Goal: Task Accomplishment & Management: Use online tool/utility

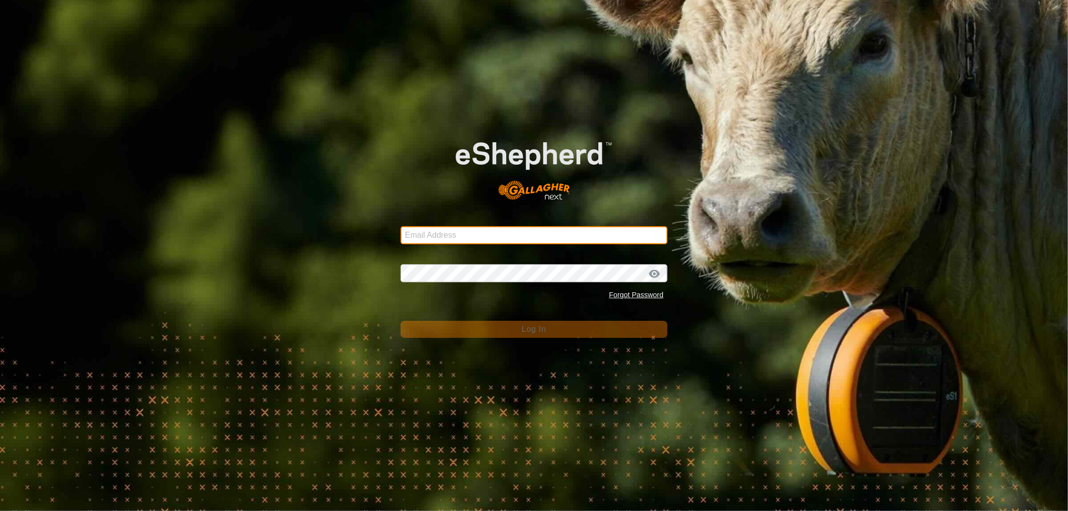
drag, startPoint x: 439, startPoint y: 227, endPoint x: 443, endPoint y: 237, distance: 10.3
click at [439, 227] on input "Email Address" at bounding box center [533, 235] width 267 height 18
type input "[EMAIL_ADDRESS][DOMAIN_NAME]"
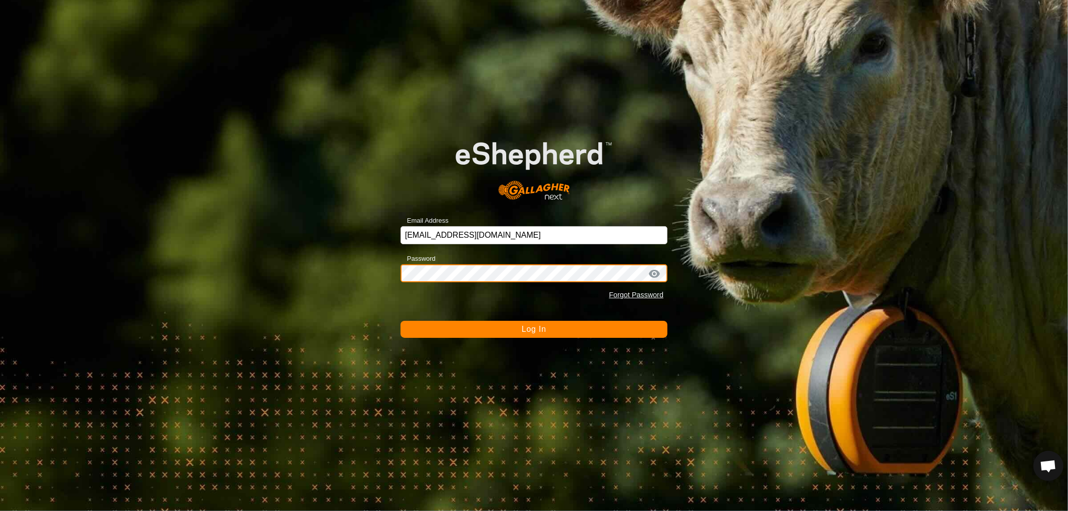
click at [400, 321] on button "Log In" at bounding box center [533, 329] width 267 height 17
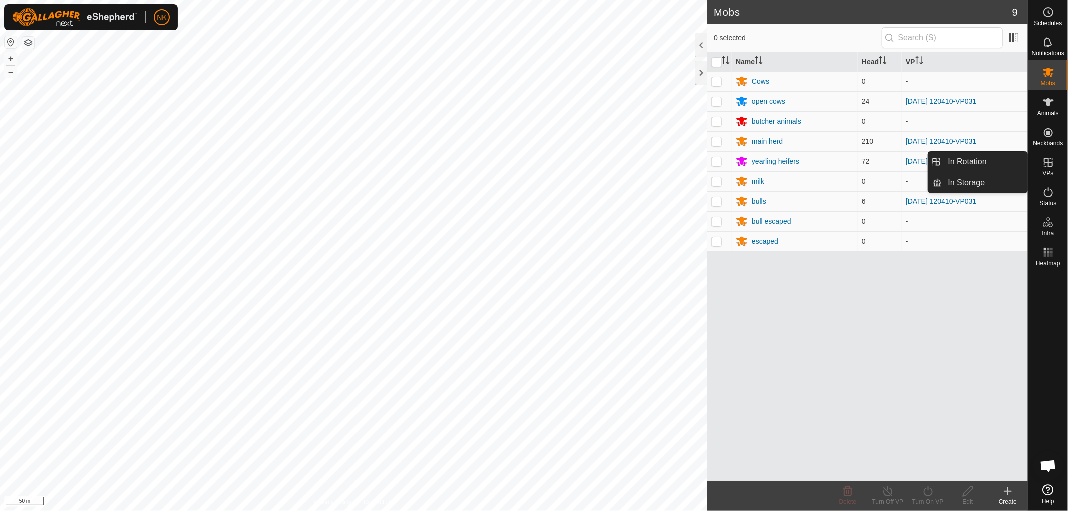
click at [1052, 169] on es-virtualpaddocks-svg-icon at bounding box center [1048, 162] width 18 height 16
click at [962, 158] on link "In Rotation" at bounding box center [985, 162] width 86 height 20
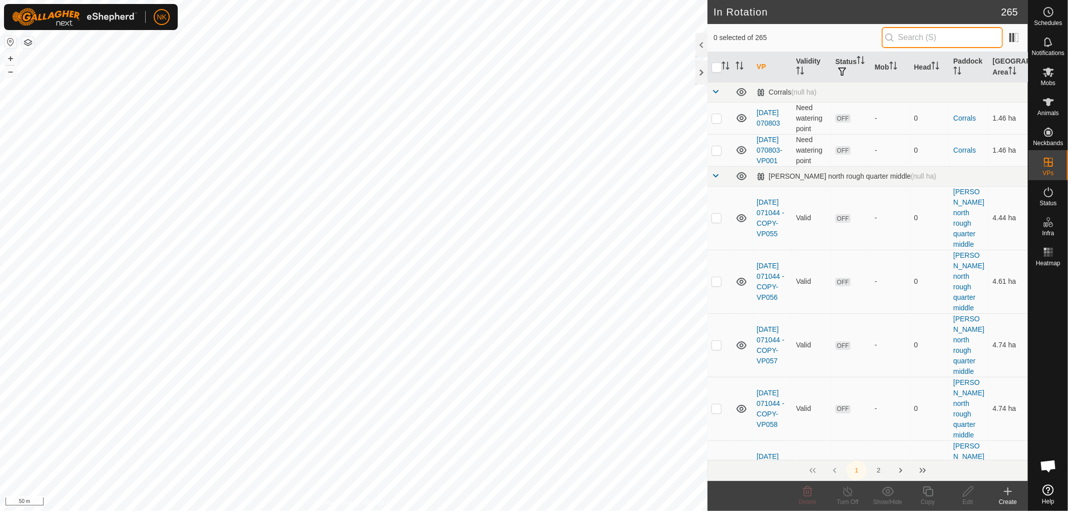
click at [911, 43] on input "text" at bounding box center [941, 37] width 121 height 21
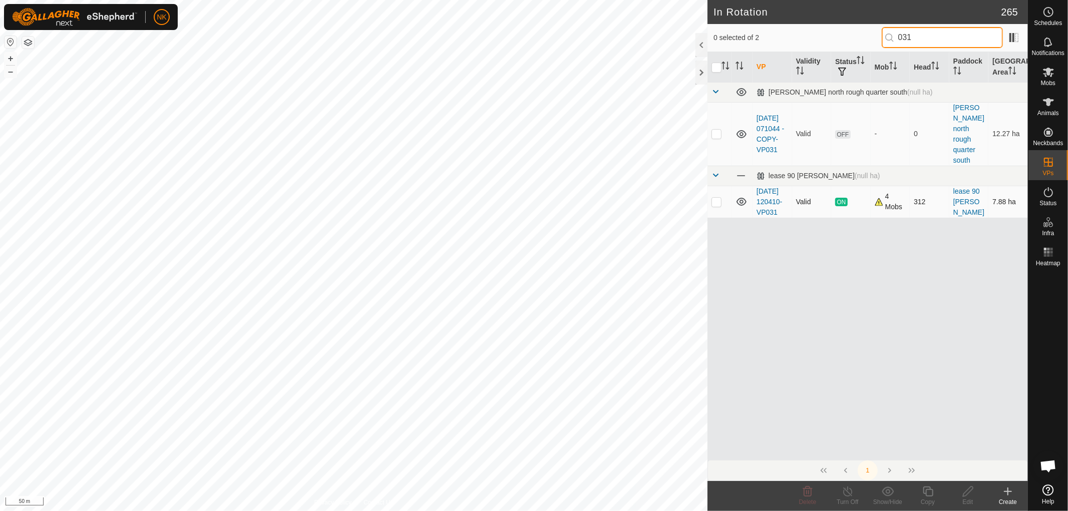
type input "031"
click at [717, 198] on p-checkbox at bounding box center [716, 202] width 10 height 8
checkbox input "true"
click at [930, 498] on div "Copy" at bounding box center [928, 502] width 40 height 9
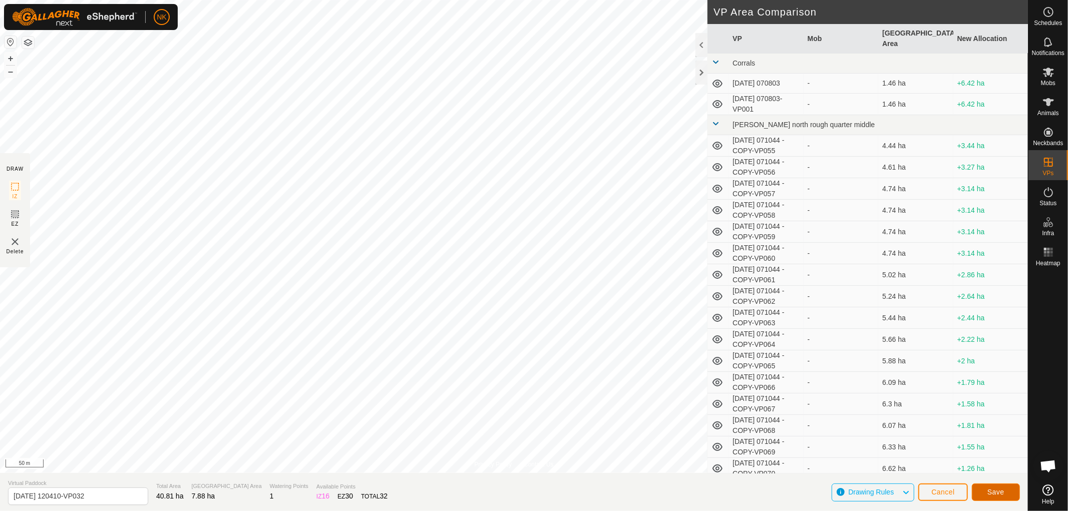
click at [1005, 488] on button "Save" at bounding box center [996, 493] width 48 height 18
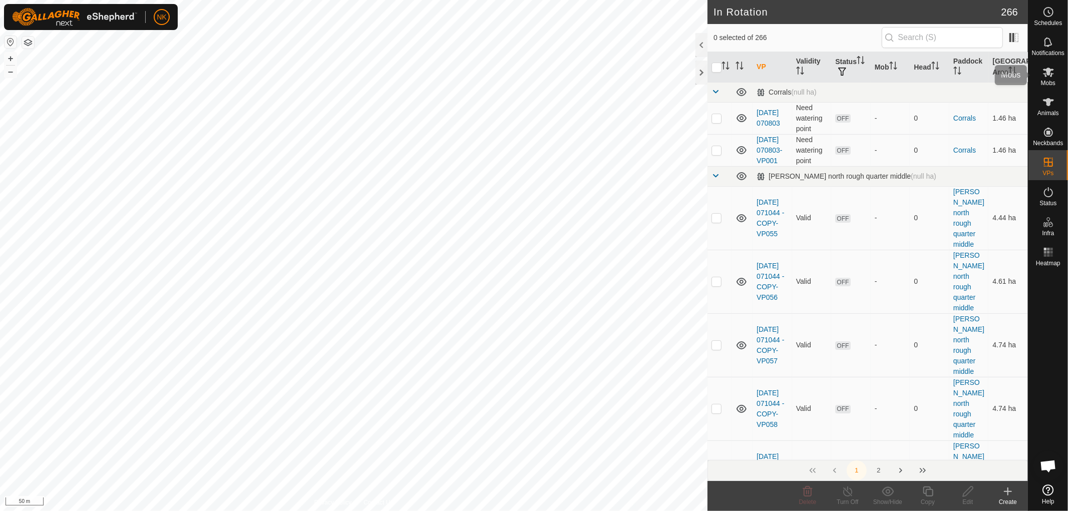
click at [1048, 81] on span "Mobs" at bounding box center [1048, 83] width 15 height 6
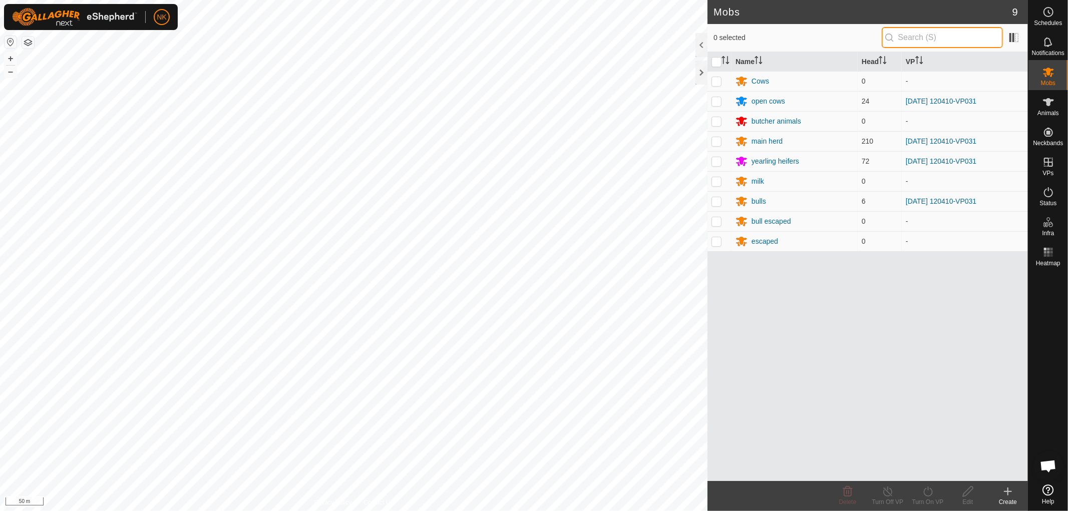
click at [919, 37] on input "text" at bounding box center [941, 37] width 121 height 21
click at [715, 99] on p-checkbox at bounding box center [716, 101] width 10 height 8
checkbox input "true"
click at [717, 137] on p-checkbox at bounding box center [716, 141] width 10 height 8
checkbox input "true"
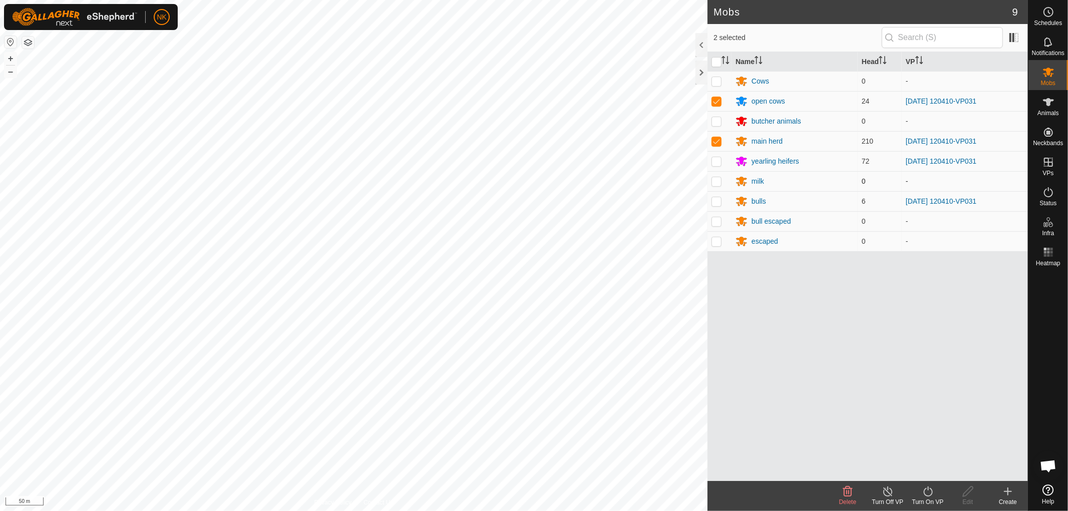
click at [714, 181] on p-checkbox at bounding box center [716, 181] width 10 height 8
click at [717, 182] on p-checkbox at bounding box center [716, 181] width 10 height 8
checkbox input "false"
click at [719, 197] on p-checkbox at bounding box center [716, 201] width 10 height 8
checkbox input "true"
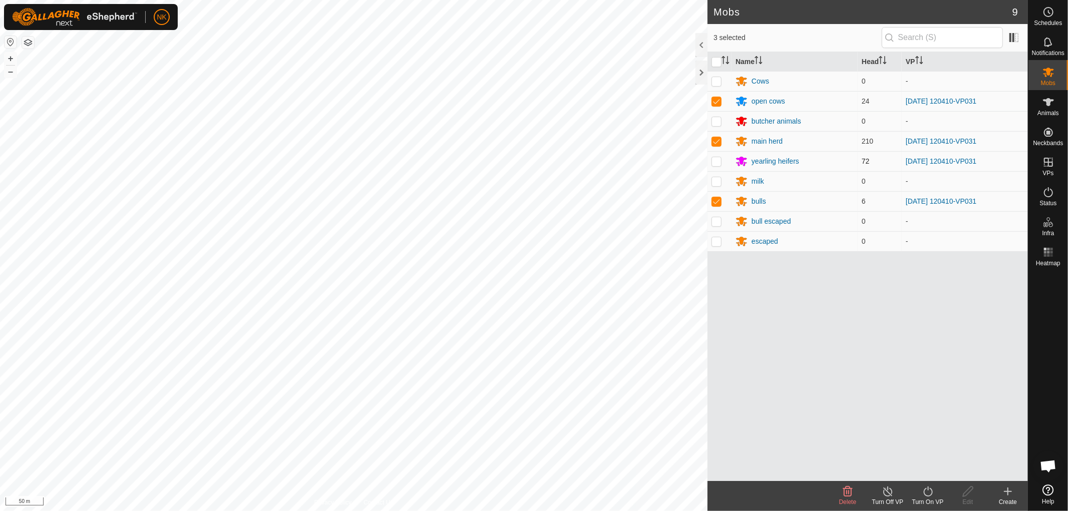
click at [719, 162] on p-checkbox at bounding box center [716, 161] width 10 height 8
checkbox input "true"
click at [929, 494] on icon at bounding box center [928, 492] width 13 height 12
click at [934, 472] on link "Now" at bounding box center [957, 470] width 99 height 20
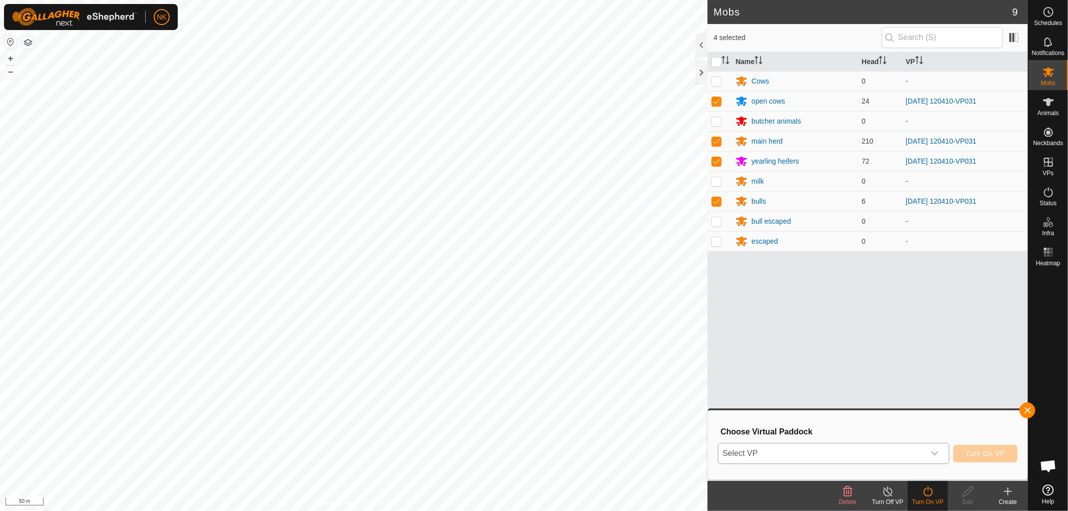
click at [940, 451] on div "dropdown trigger" at bounding box center [935, 453] width 20 height 20
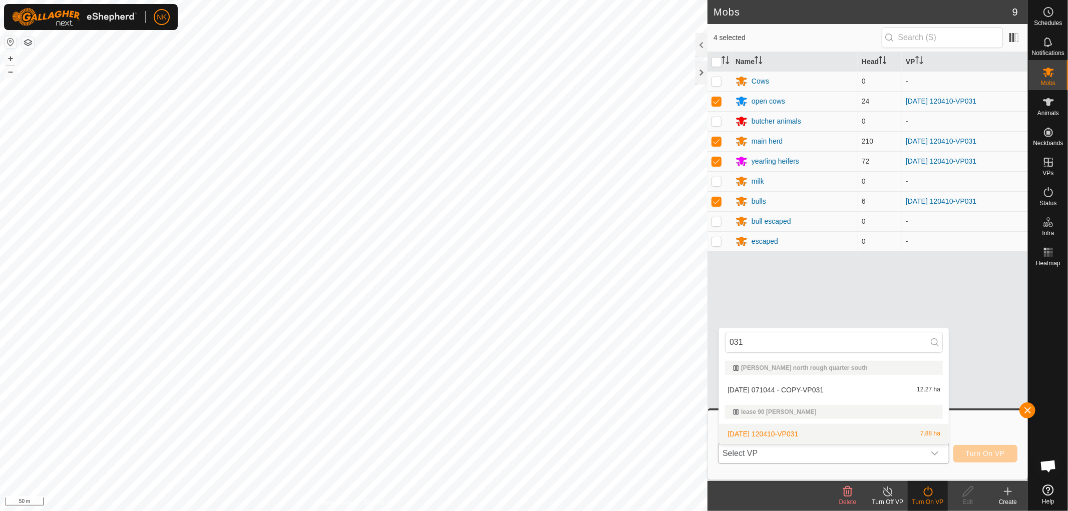
type input "031"
click at [795, 433] on li "[DATE] 120410-VP031 7.88 ha" at bounding box center [834, 434] width 230 height 20
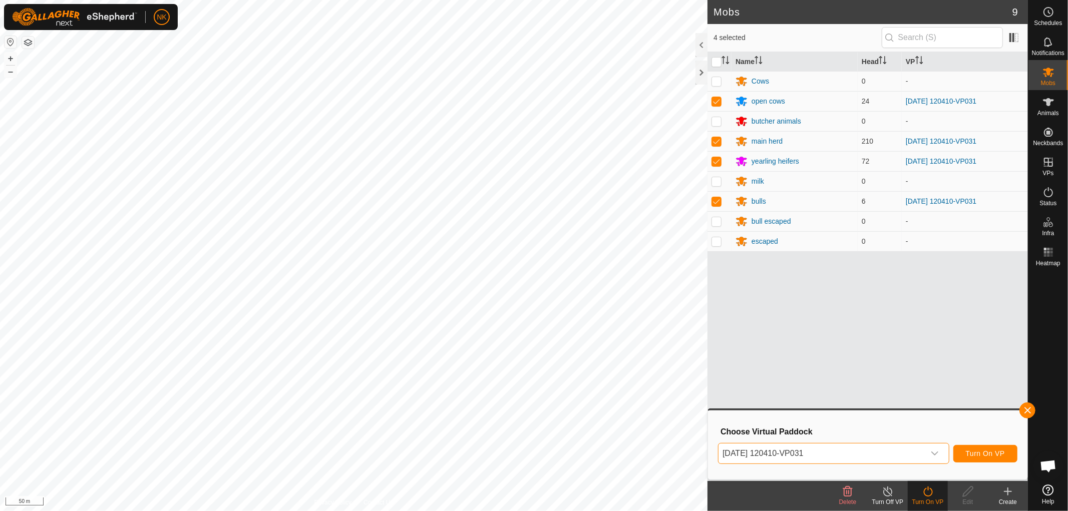
click at [823, 449] on span "[DATE] 120410-VP031" at bounding box center [821, 453] width 206 height 20
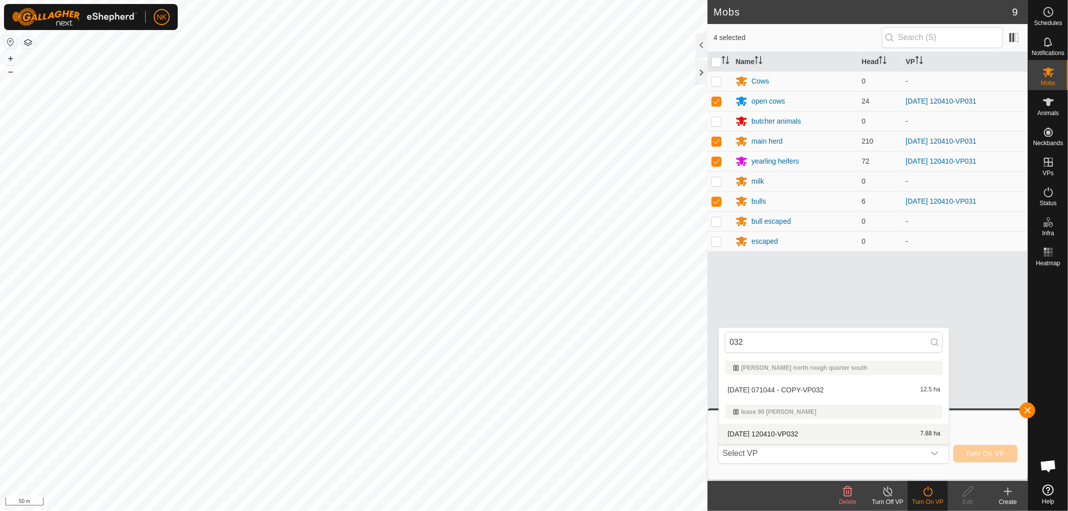
type input "032"
click at [787, 434] on li "[DATE] 120410-VP032 7.88 ha" at bounding box center [834, 434] width 230 height 20
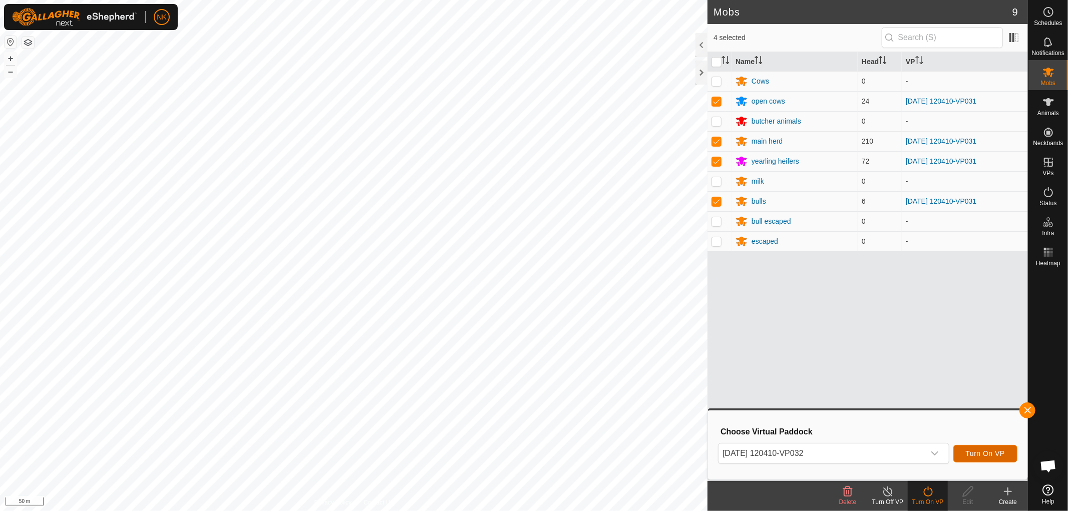
click at [990, 459] on button "Turn On VP" at bounding box center [985, 454] width 64 height 18
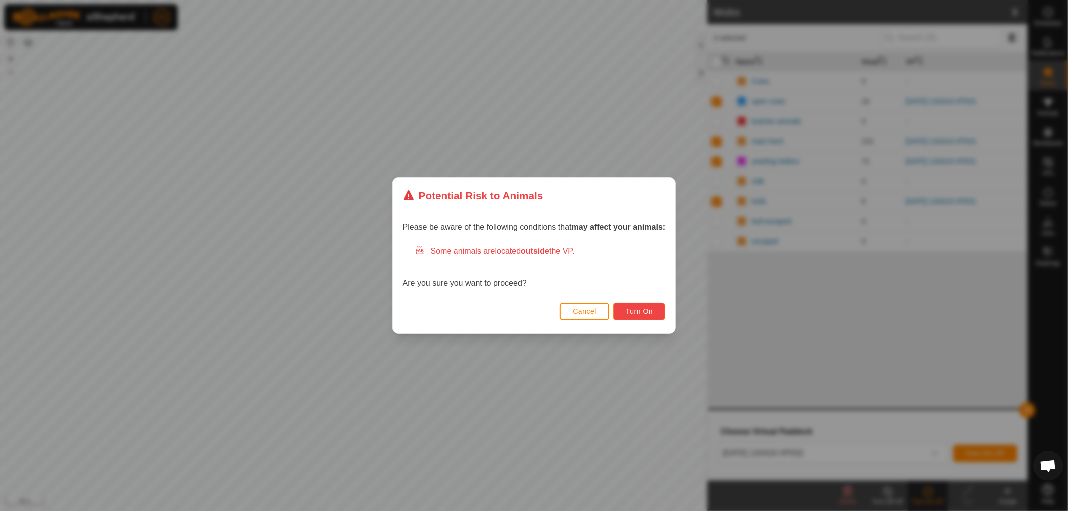
click at [641, 314] on span "Turn On" at bounding box center [639, 311] width 27 height 8
